Goal: Task Accomplishment & Management: Use online tool/utility

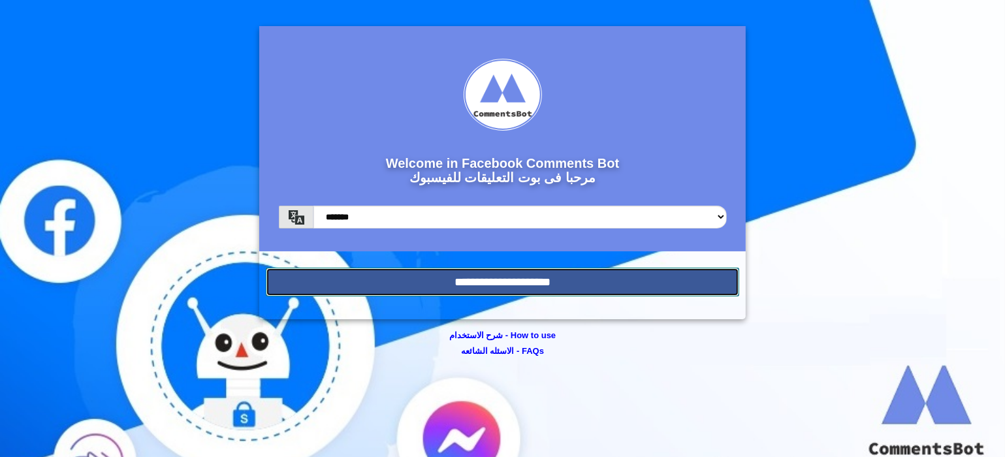
click at [536, 281] on input "**********" at bounding box center [503, 282] width 474 height 29
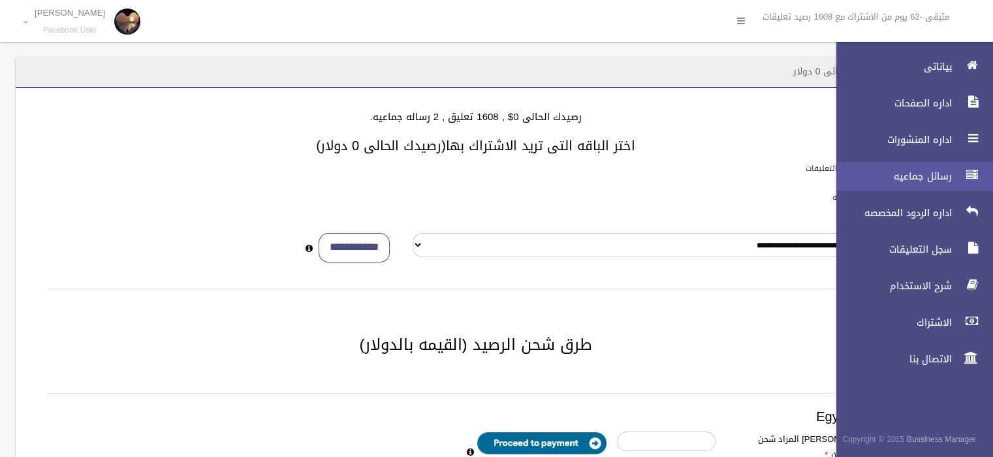
click at [964, 169] on div at bounding box center [972, 175] width 26 height 26
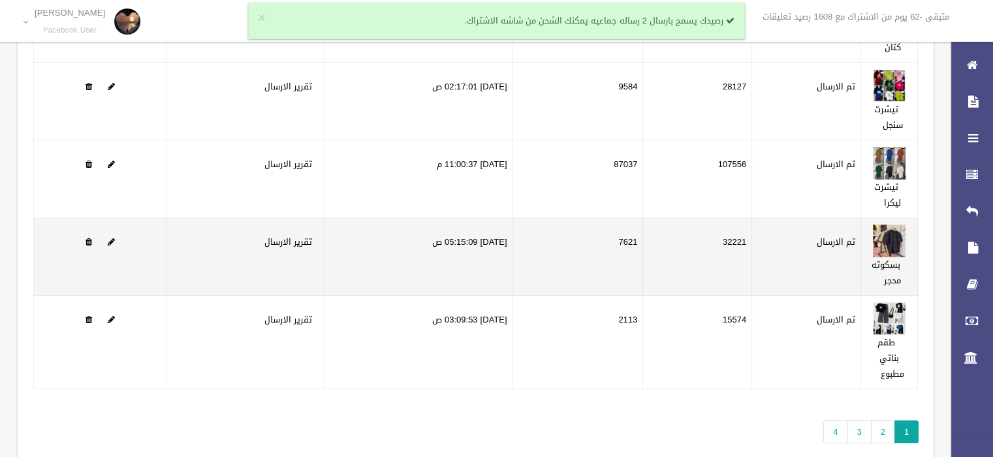
scroll to position [215, 0]
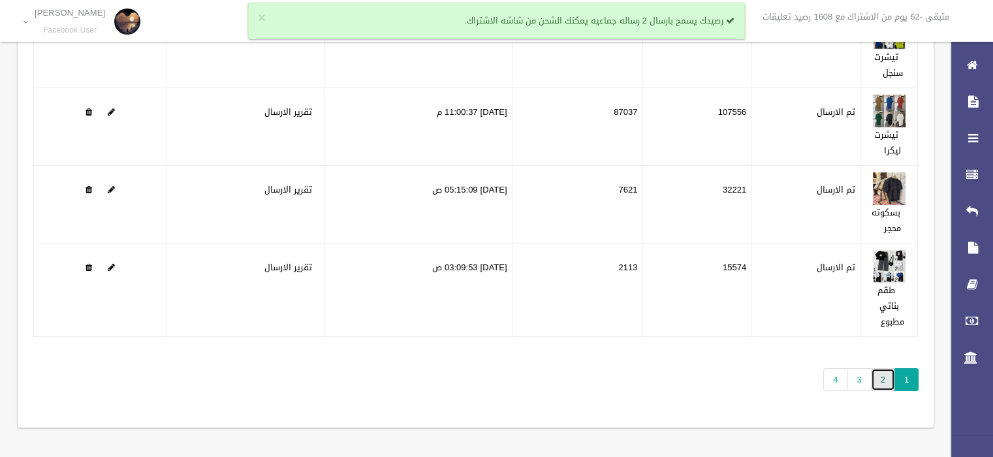
click at [887, 381] on link "2" at bounding box center [883, 379] width 24 height 23
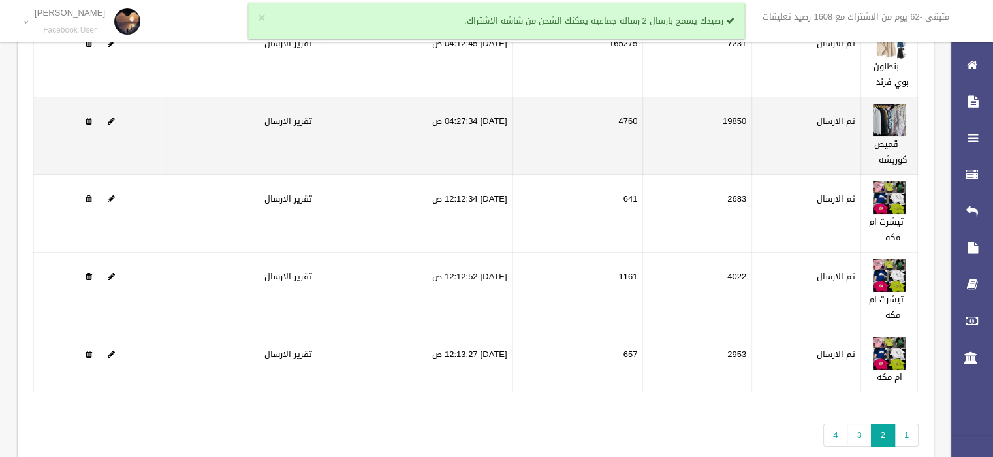
scroll to position [184, 0]
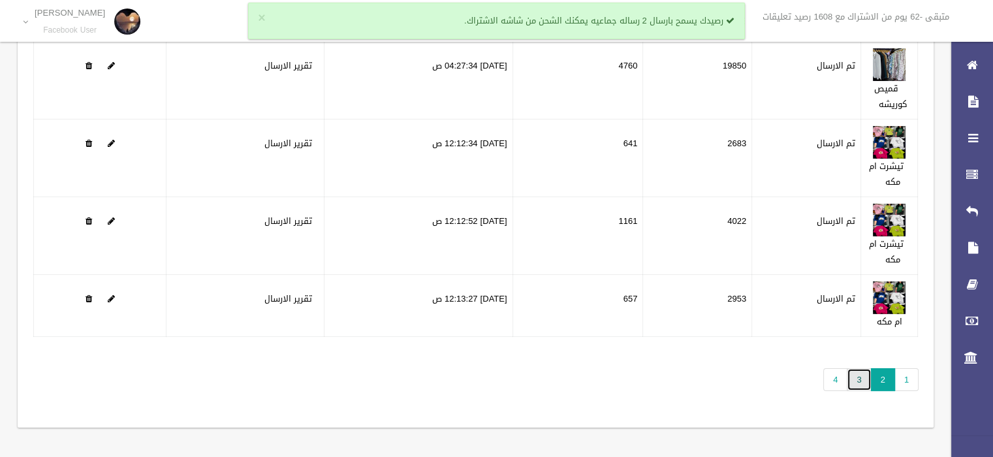
click at [855, 381] on link "3" at bounding box center [859, 379] width 24 height 23
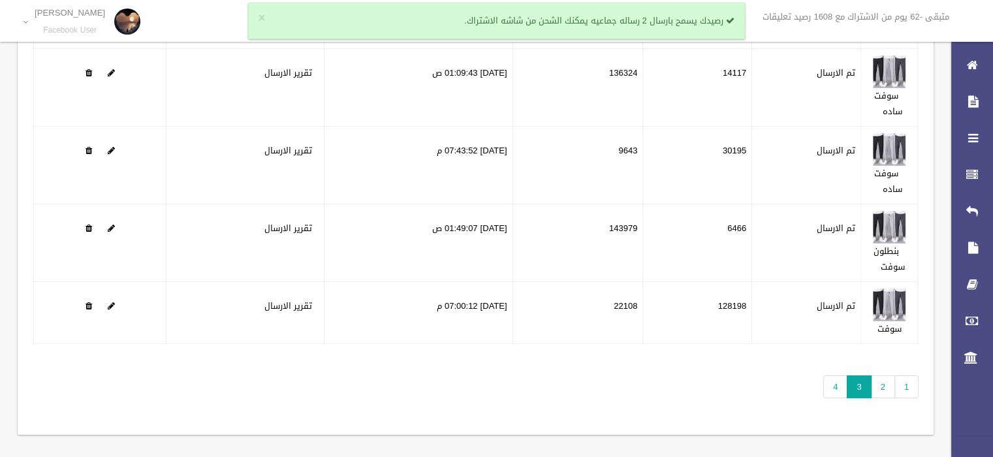
scroll to position [184, 0]
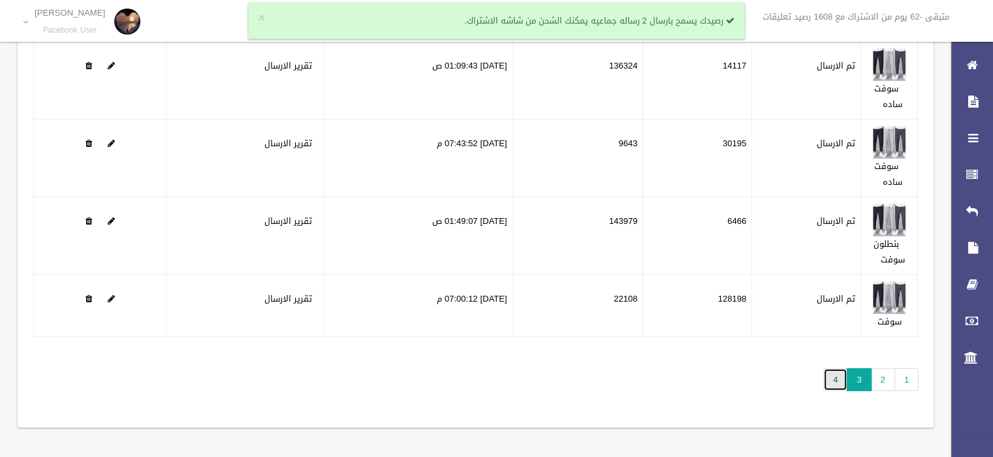
click at [829, 374] on link "4" at bounding box center [835, 379] width 24 height 23
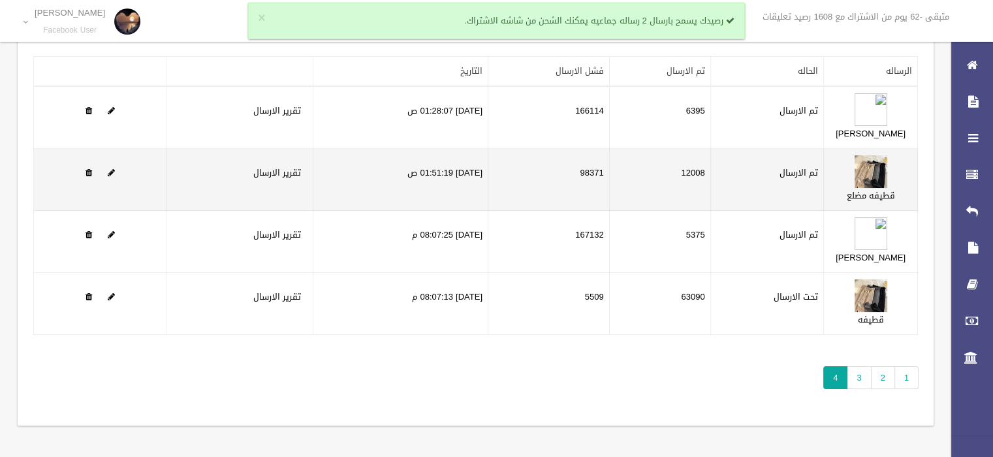
scroll to position [106, 0]
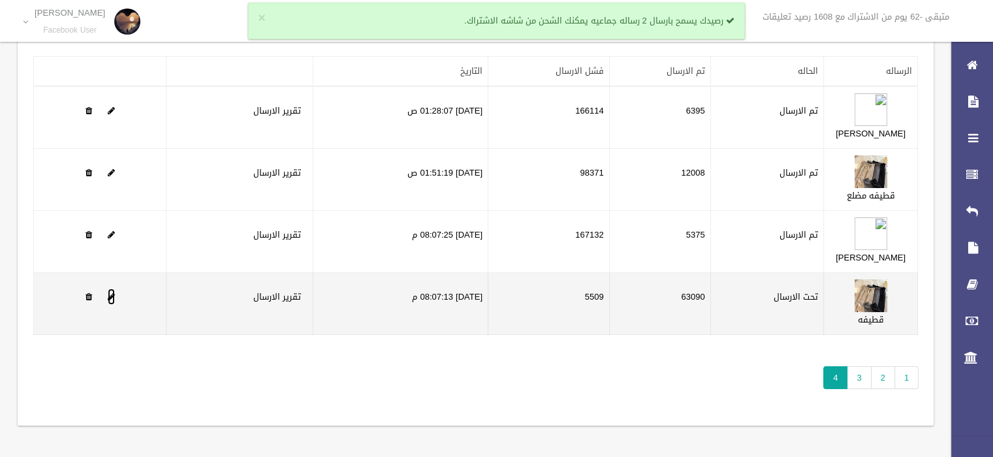
click at [108, 301] on link at bounding box center [111, 297] width 7 height 16
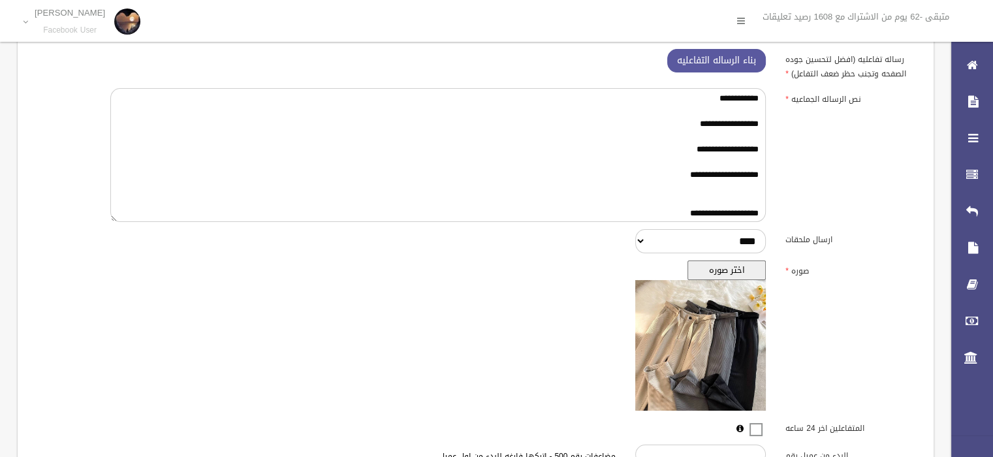
scroll to position [326, 0]
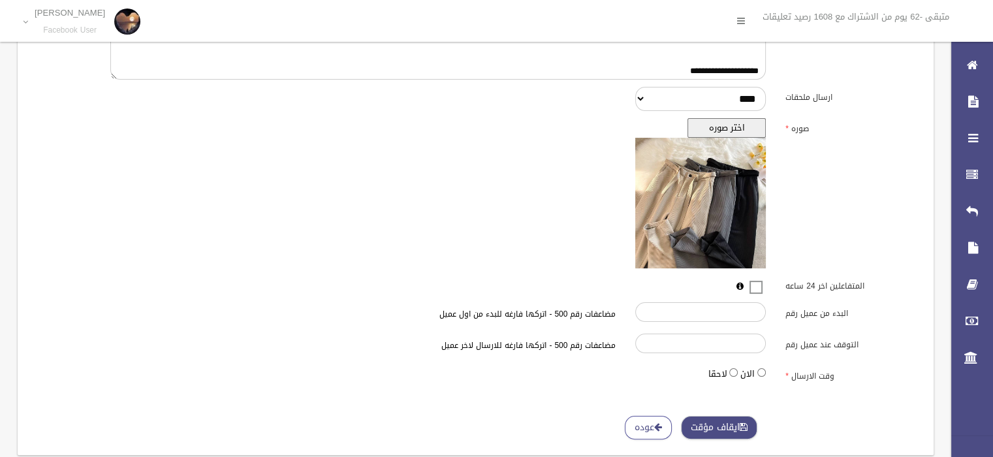
click at [734, 424] on button "ايقاف مؤقت" at bounding box center [719, 428] width 76 height 24
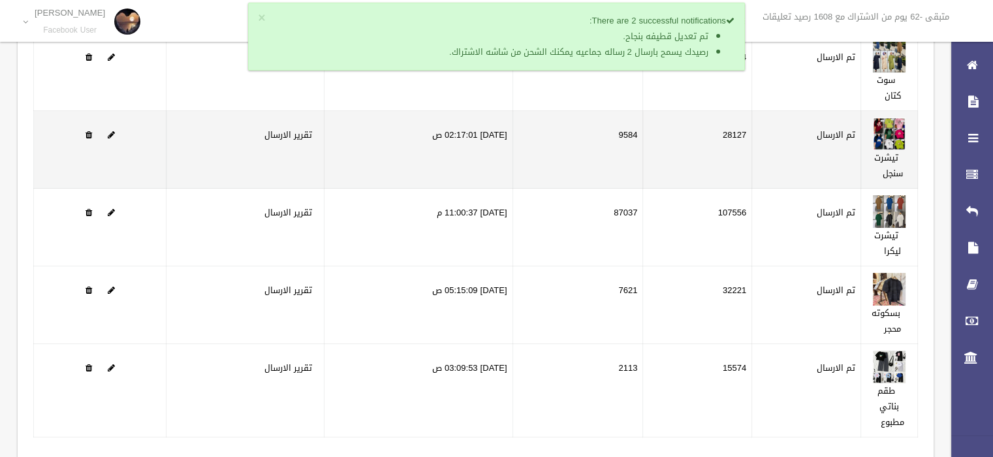
scroll to position [215, 0]
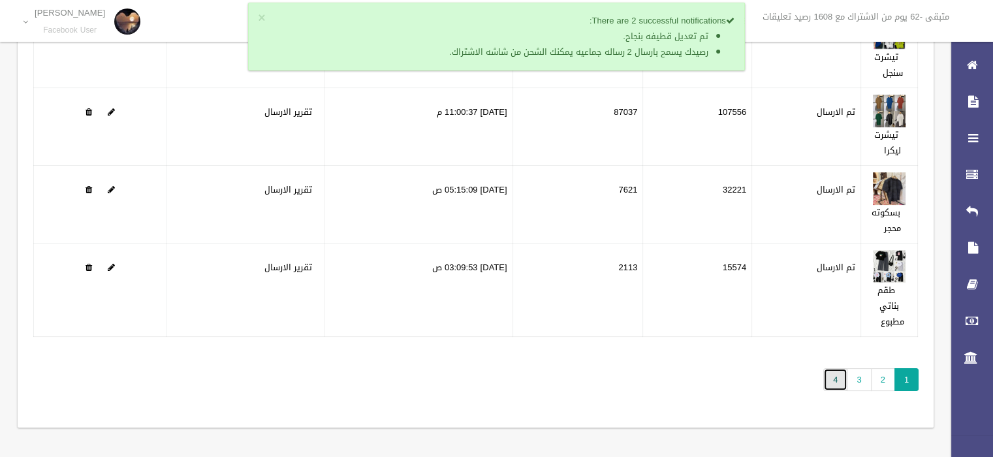
click at [834, 374] on link "4" at bounding box center [835, 379] width 24 height 23
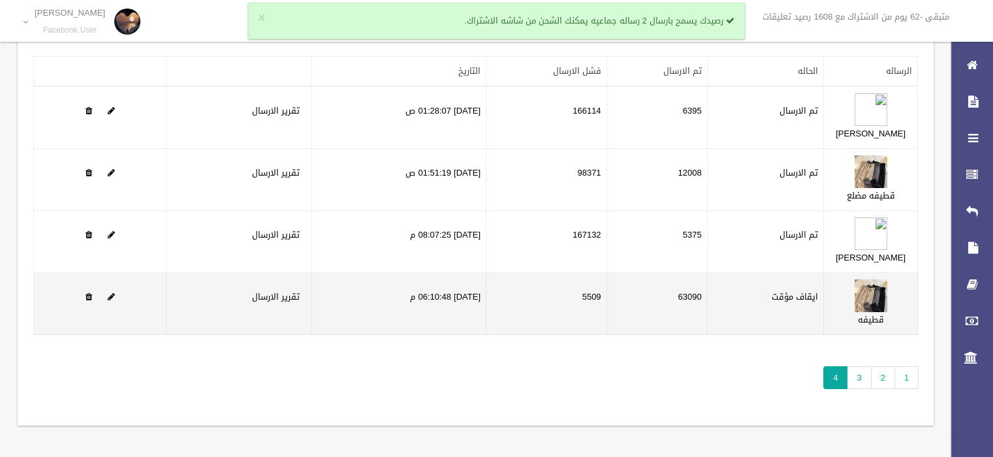
scroll to position [106, 0]
click at [112, 300] on span at bounding box center [111, 296] width 7 height 8
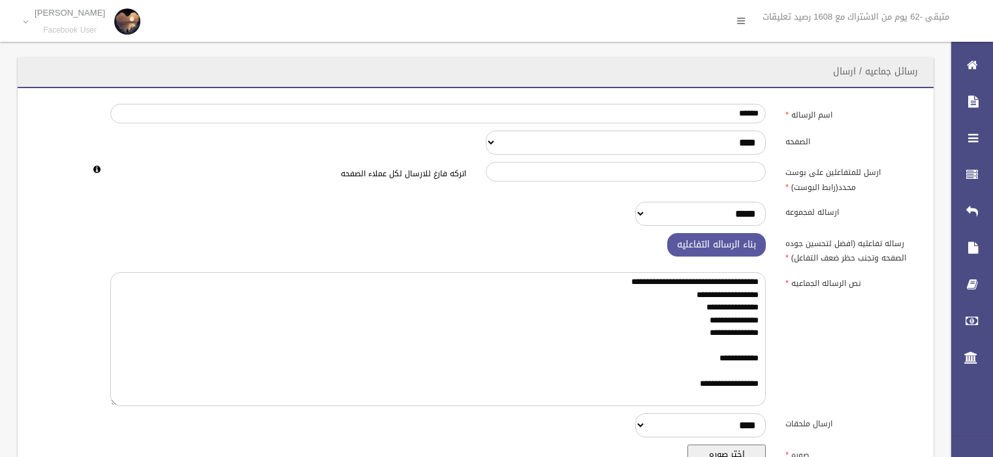
scroll to position [355, 0]
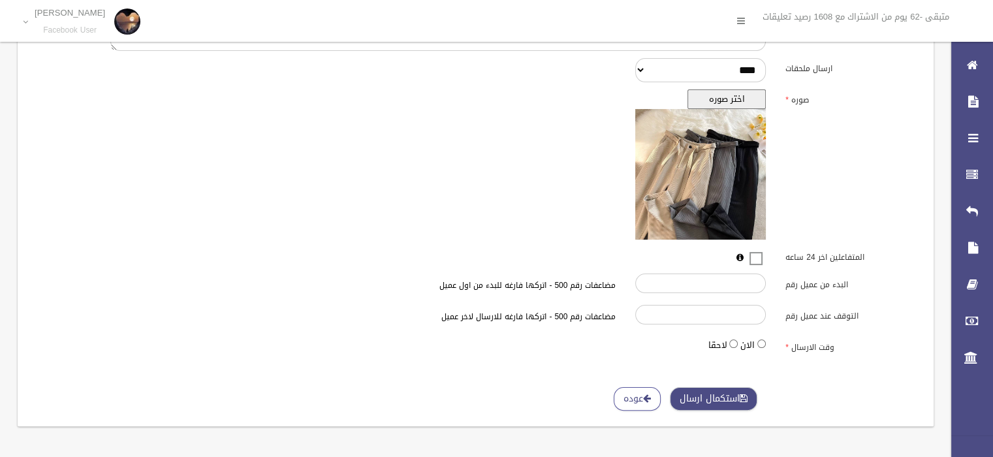
click at [728, 400] on button "استكمال ارسال" at bounding box center [713, 399] width 87 height 24
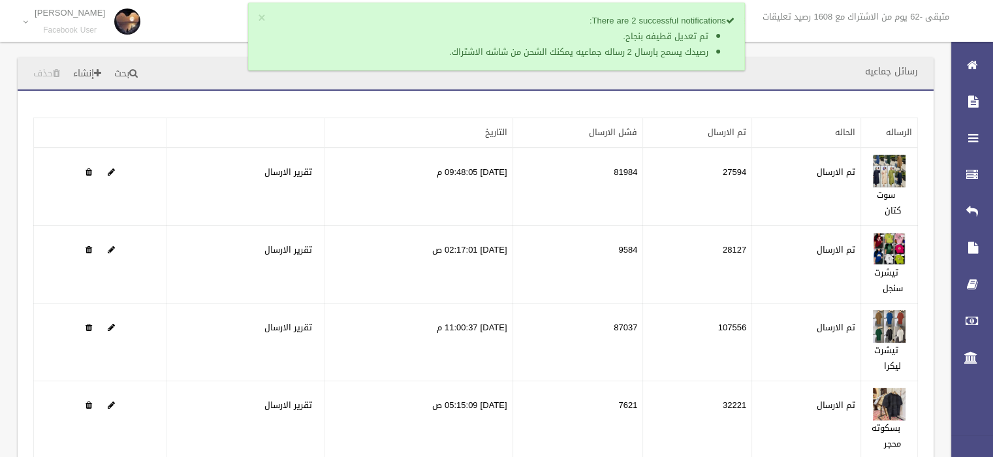
click at [779, 57] on div "رسائل جماعيه بحث إنشاء حذف" at bounding box center [476, 73] width 916 height 33
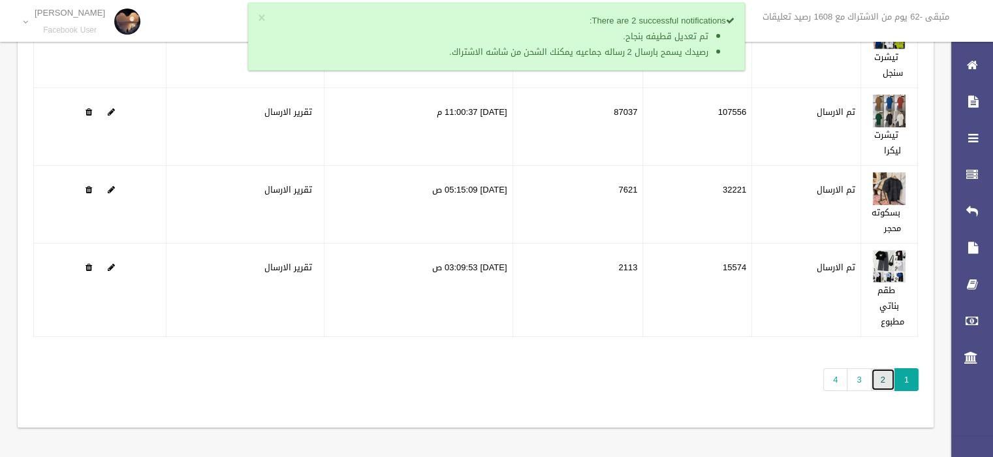
click at [873, 386] on link "2" at bounding box center [883, 379] width 24 height 23
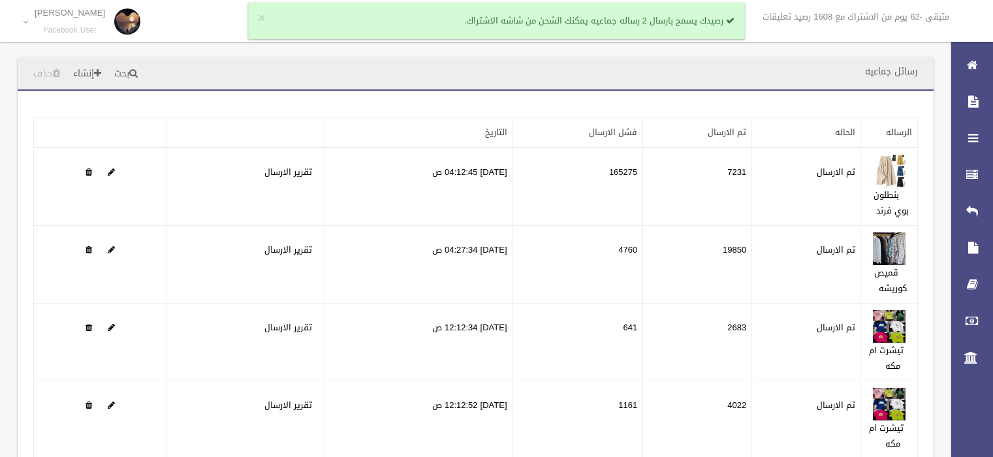
scroll to position [184, 0]
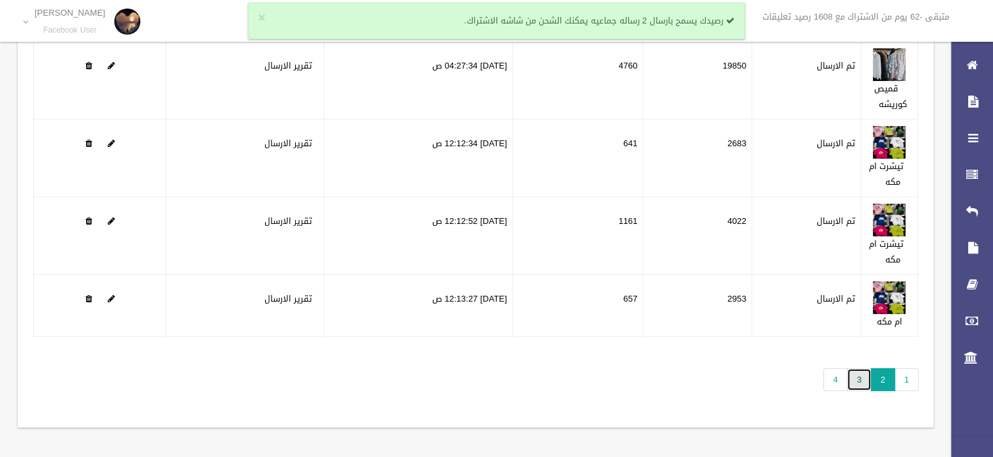
click at [864, 383] on link "3" at bounding box center [859, 379] width 24 height 23
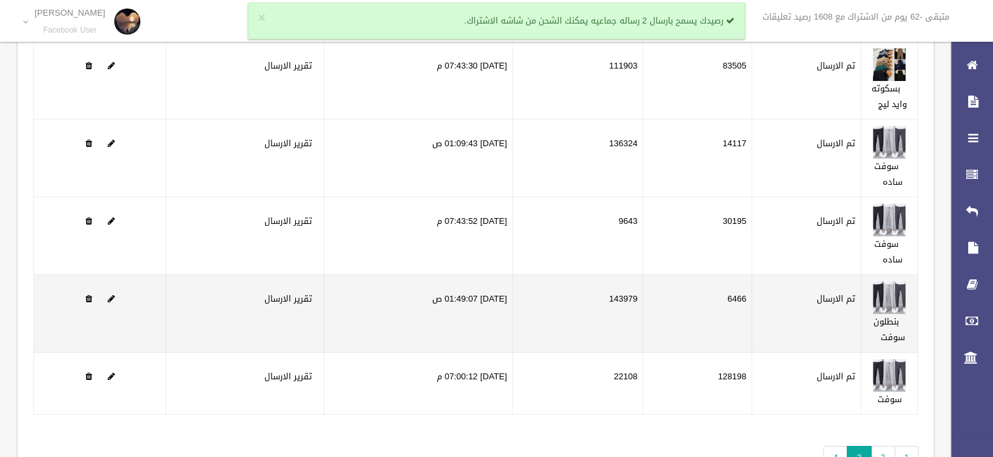
scroll to position [184, 0]
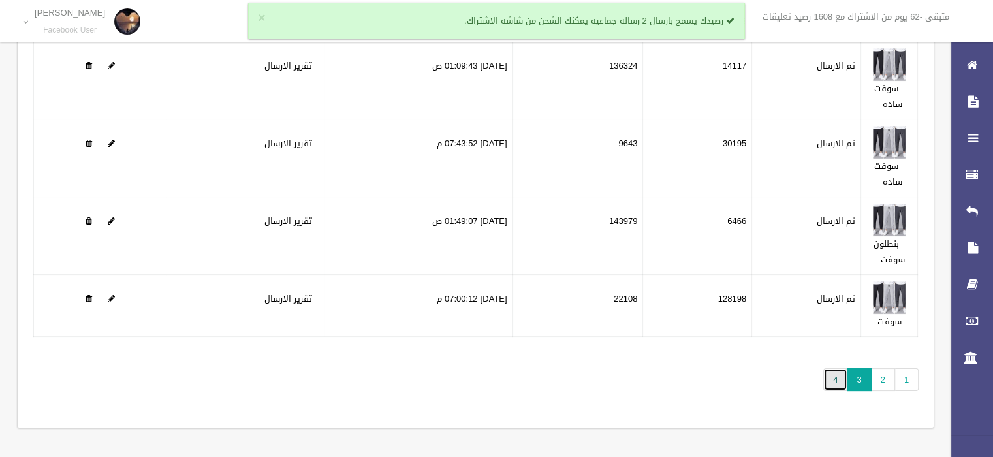
click at [829, 372] on link "4" at bounding box center [835, 379] width 24 height 23
